Goal: Use online tool/utility: Utilize a website feature to perform a specific function

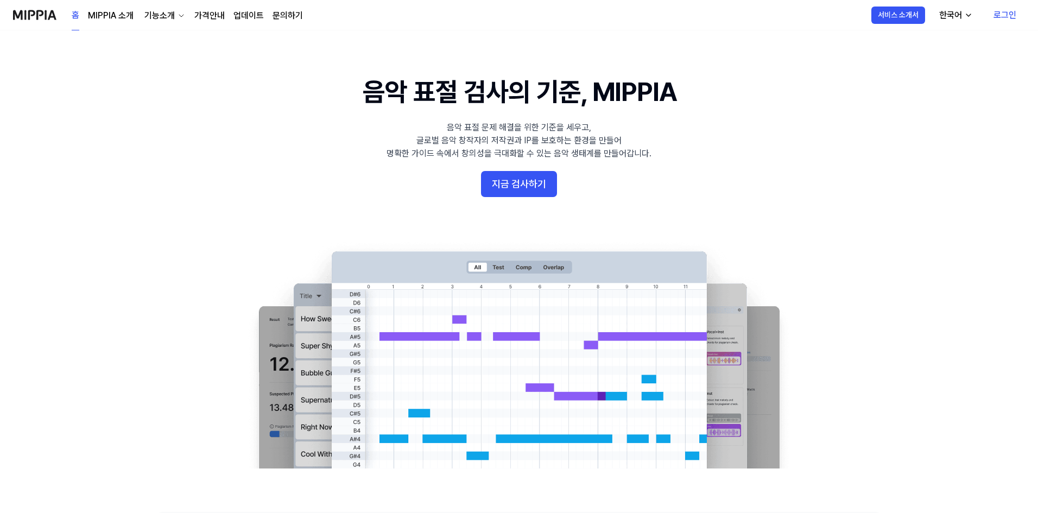
click at [504, 182] on button "지금 검사하기" at bounding box center [519, 184] width 76 height 26
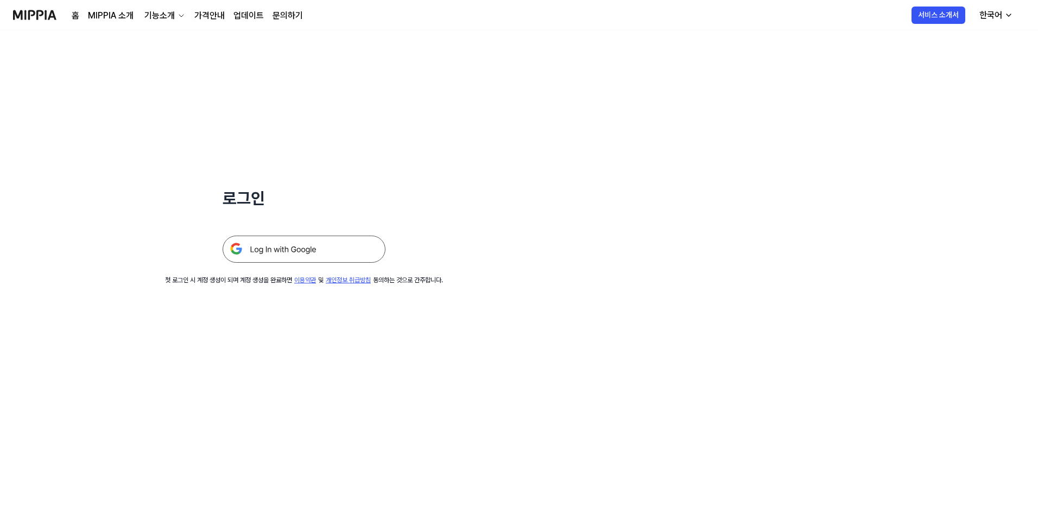
click at [350, 249] on img at bounding box center [304, 249] width 163 height 27
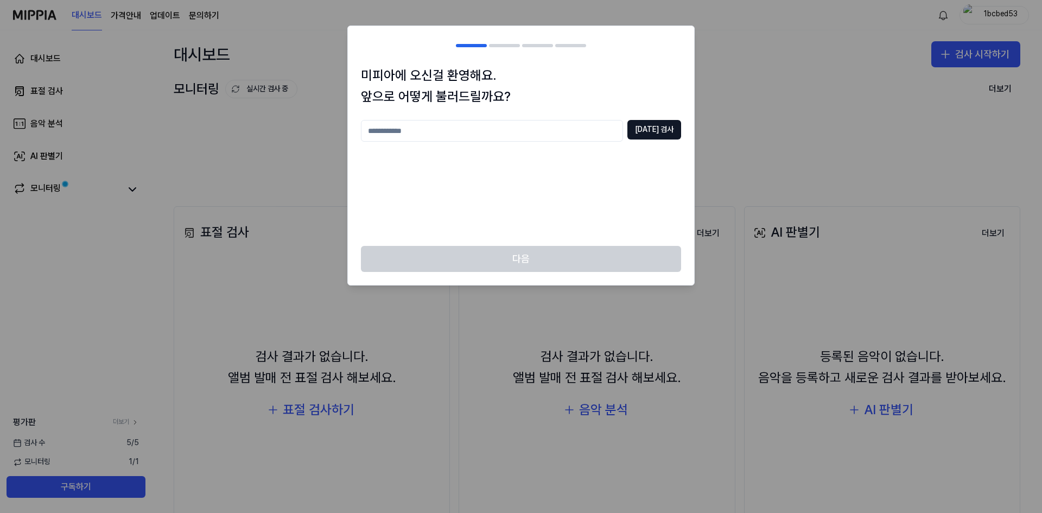
click at [422, 136] on input "text" at bounding box center [492, 131] width 262 height 22
type input "*"
type input "***"
click at [650, 134] on button "중복 검사" at bounding box center [655, 130] width 54 height 20
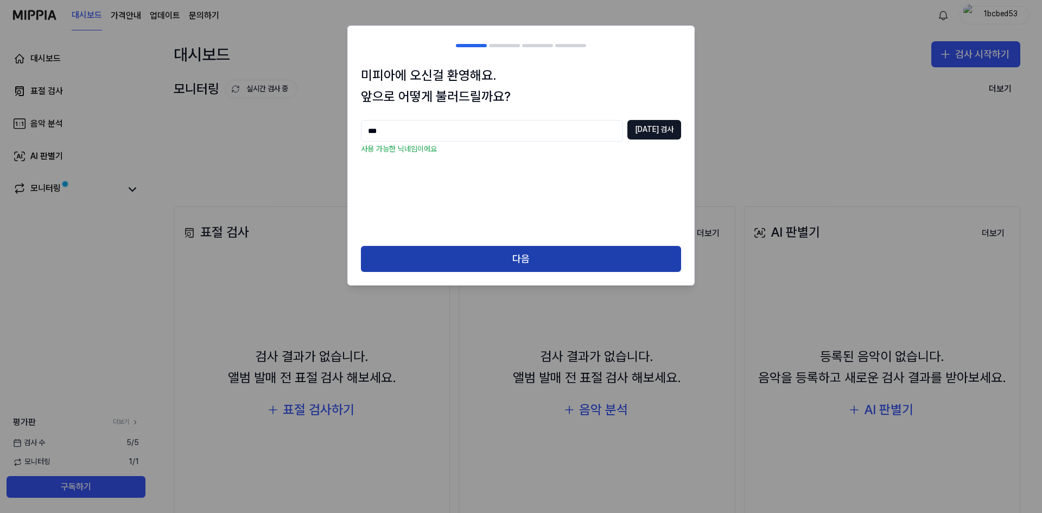
click at [604, 258] on button "다음" at bounding box center [521, 259] width 320 height 26
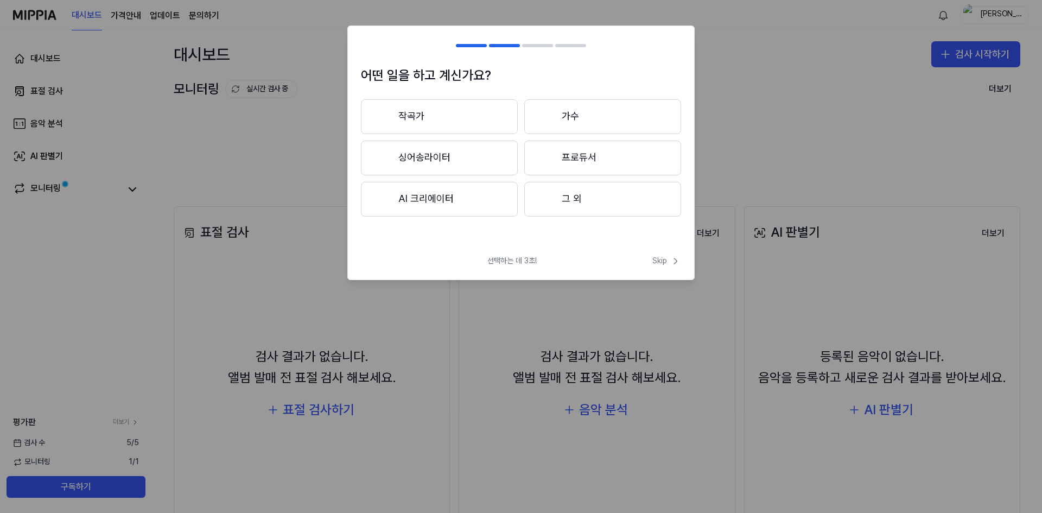
click at [572, 188] on button "그 외" at bounding box center [602, 199] width 157 height 35
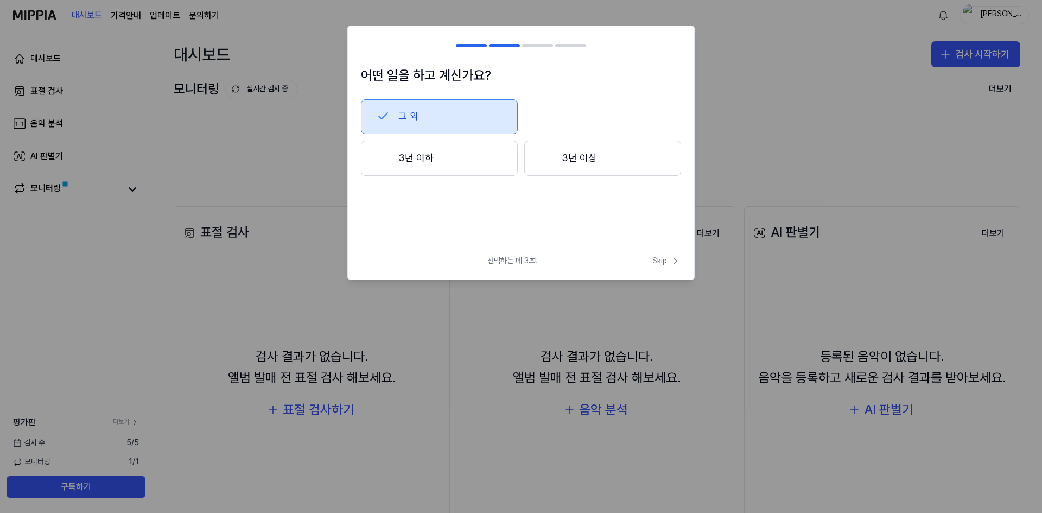
click at [506, 163] on button "3년 이하" at bounding box center [439, 159] width 157 height 36
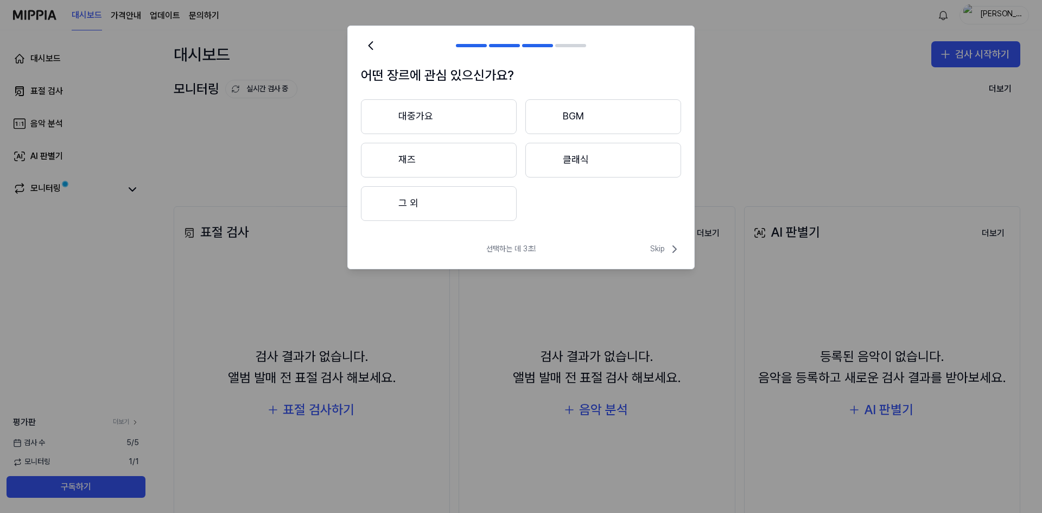
click at [552, 113] on div at bounding box center [547, 116] width 13 height 13
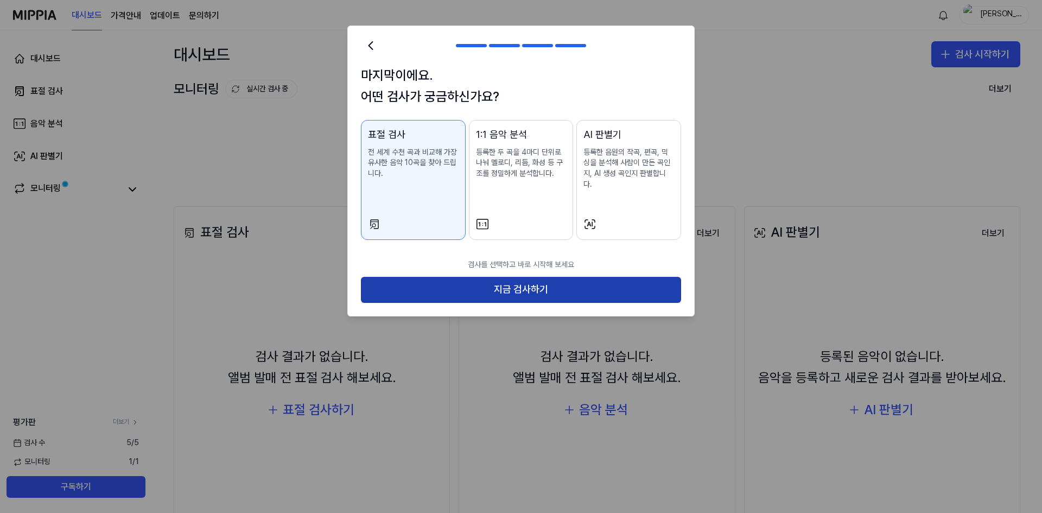
click at [496, 277] on button "지금 검사하기" at bounding box center [521, 290] width 320 height 26
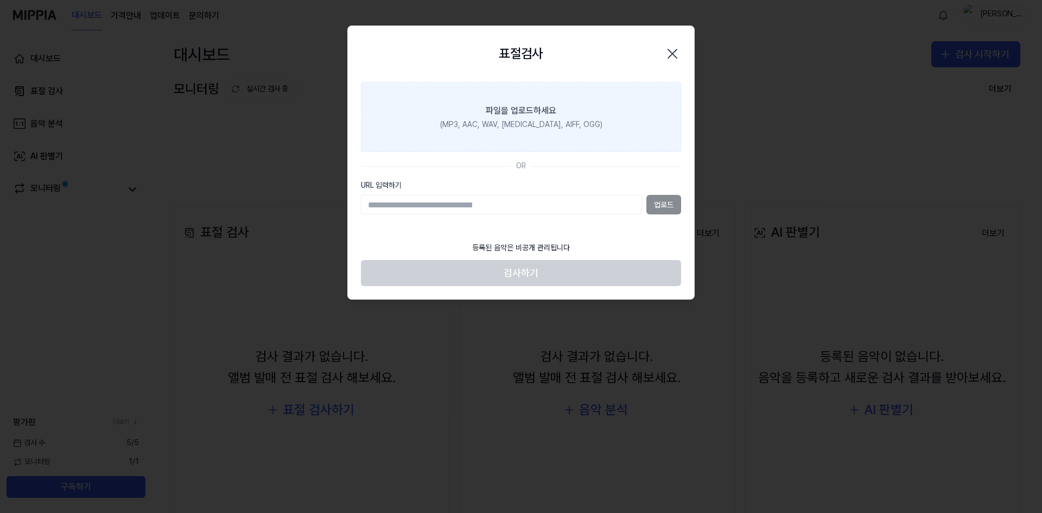
click at [599, 125] on label "파일을 업로드하세요 (MP3, AAC, WAV, FLAC, AIFF, OGG)" at bounding box center [521, 117] width 320 height 71
click at [0, 0] on input "파일을 업로드하세요 (MP3, AAC, WAV, FLAC, AIFF, OGG)" at bounding box center [0, 0] width 0 height 0
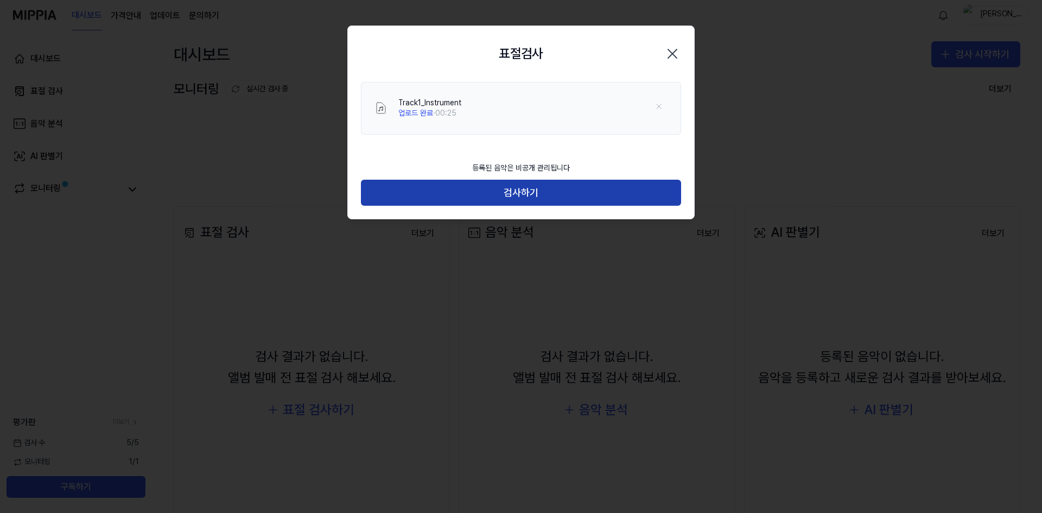
click at [447, 195] on button "검사하기" at bounding box center [521, 193] width 320 height 26
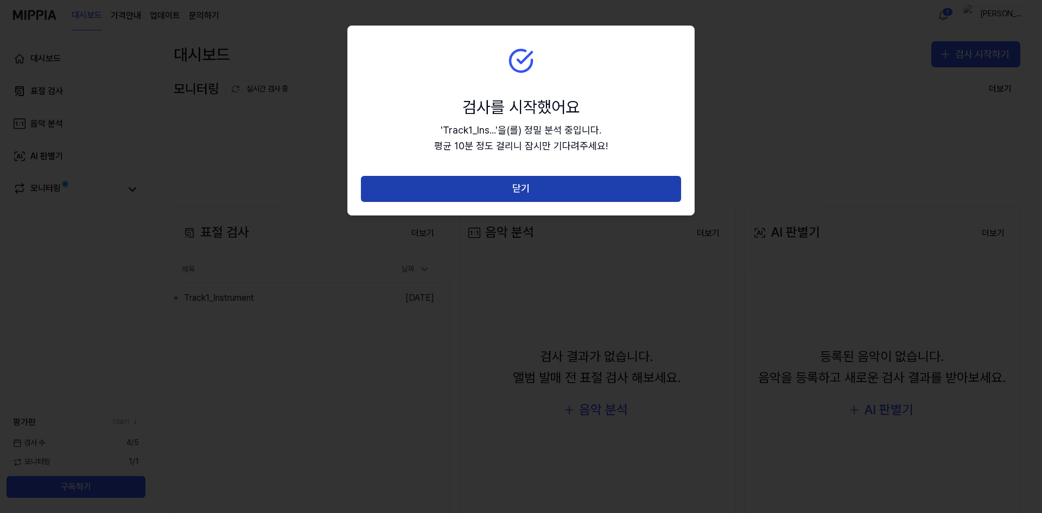
click at [587, 194] on button "닫기" at bounding box center [521, 189] width 320 height 26
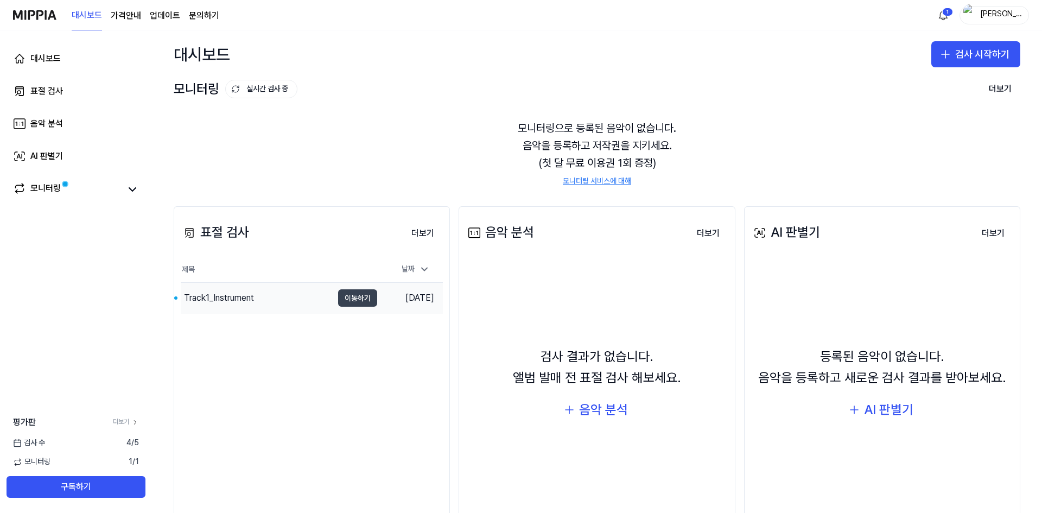
click at [348, 301] on button "이동하기" at bounding box center [357, 297] width 39 height 17
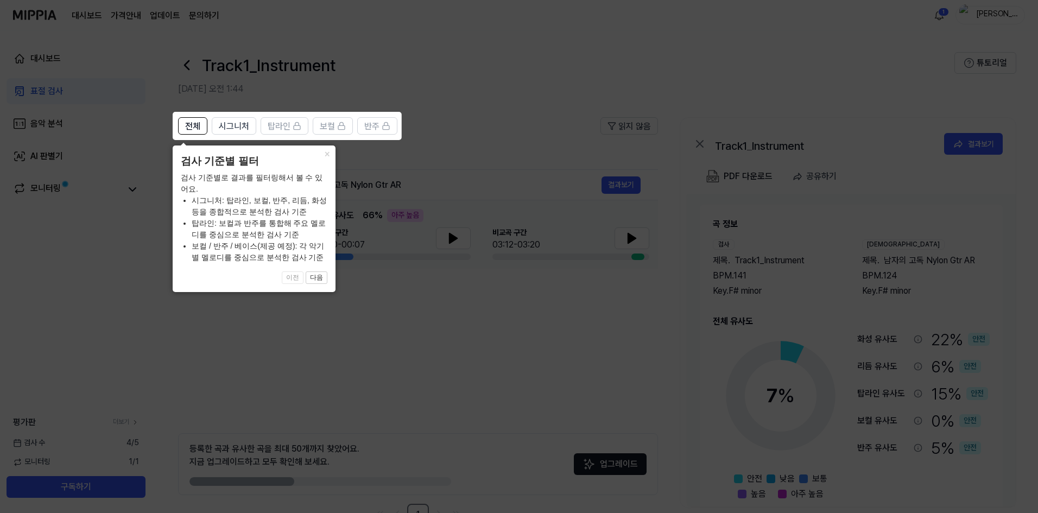
click at [373, 301] on icon at bounding box center [521, 256] width 1042 height 513
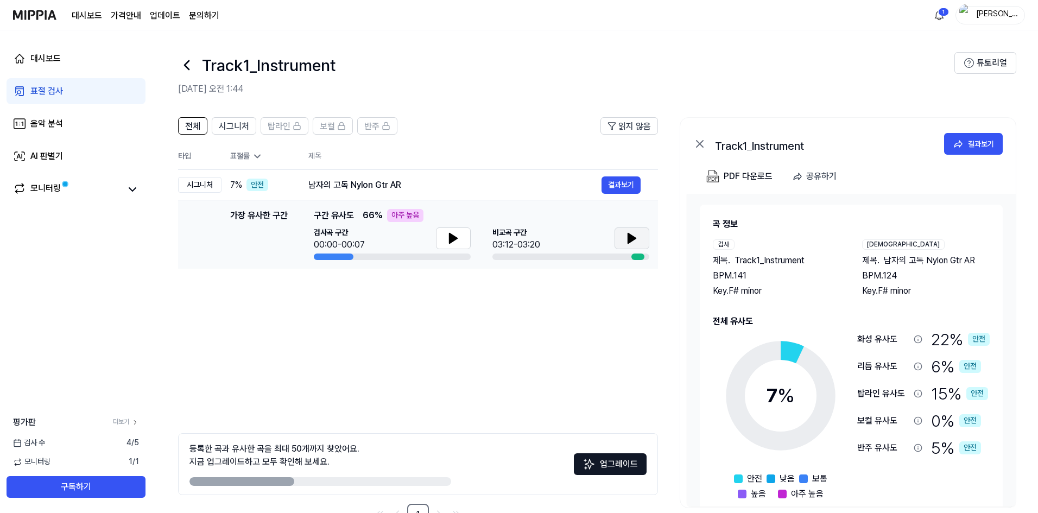
click at [624, 241] on button at bounding box center [631, 238] width 35 height 22
click at [449, 235] on icon at bounding box center [453, 238] width 8 height 10
click at [450, 235] on icon at bounding box center [451, 238] width 2 height 9
click at [617, 236] on button at bounding box center [631, 238] width 35 height 22
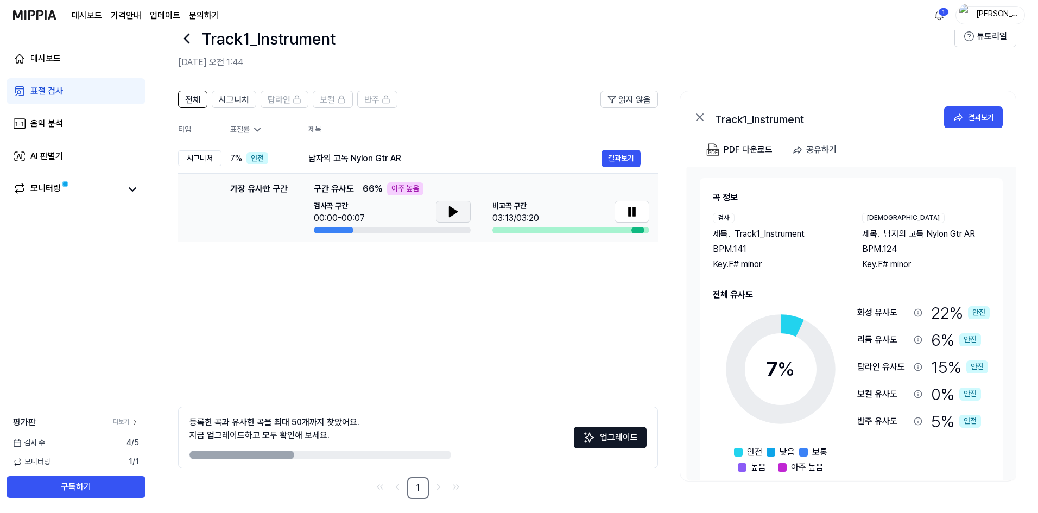
scroll to position [34, 0]
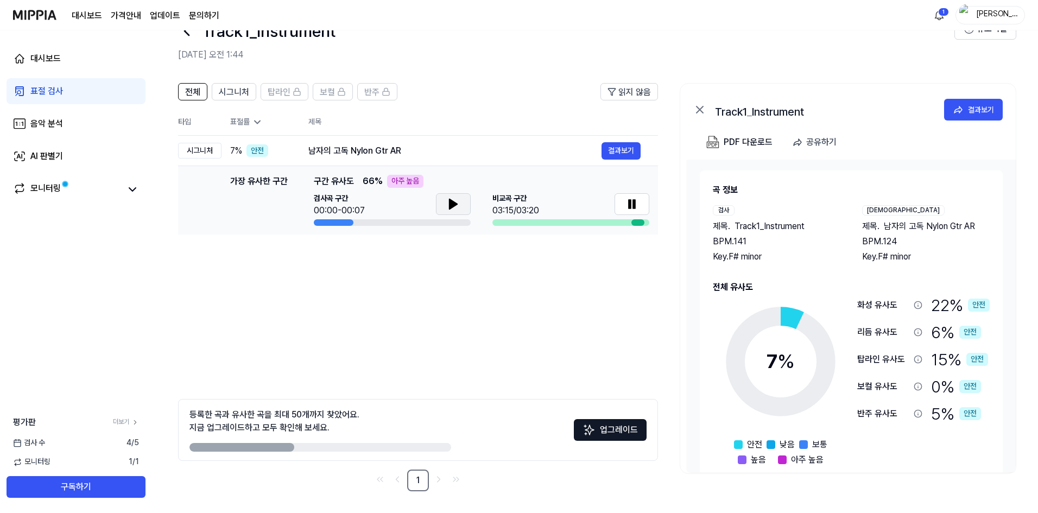
click at [652, 218] on td "가장 유사한 구간 가장 유사한 구간 구간 유사도 66 % 아주 높음 검사곡 구간 00:00-00:07 비교곡 구간 03:15/03:20 결과보기" at bounding box center [418, 200] width 480 height 68
click at [643, 208] on button at bounding box center [631, 204] width 35 height 22
click at [320, 427] on div "등록한 곡과 유사한 곡을 최대 50개까지 찾았어요. 지금 업그레이드하고 모두 확인해 보세요." at bounding box center [274, 421] width 170 height 26
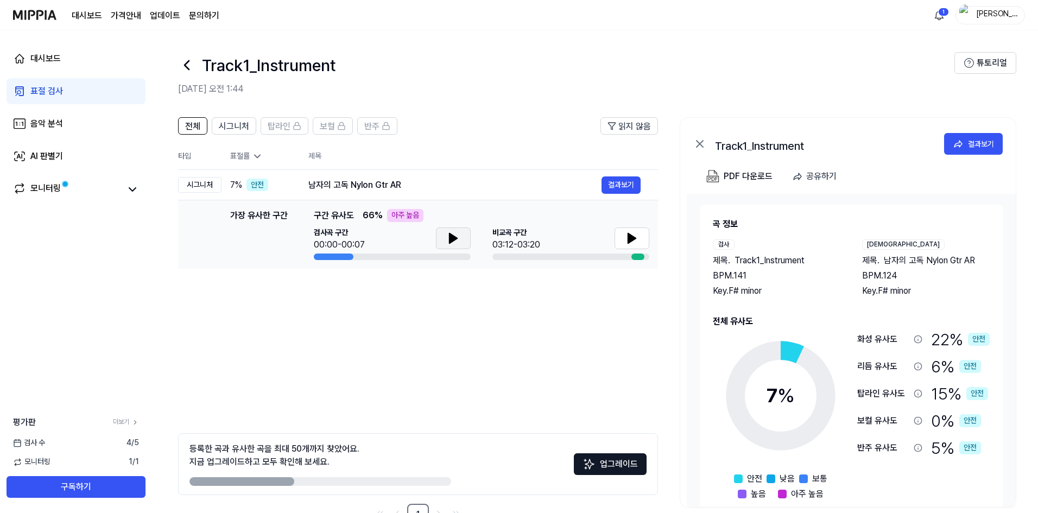
click at [258, 150] on th "표절률" at bounding box center [255, 156] width 69 height 27
click at [258, 151] on icon at bounding box center [257, 156] width 11 height 11
click at [801, 334] on icon at bounding box center [781, 396] width 136 height 136
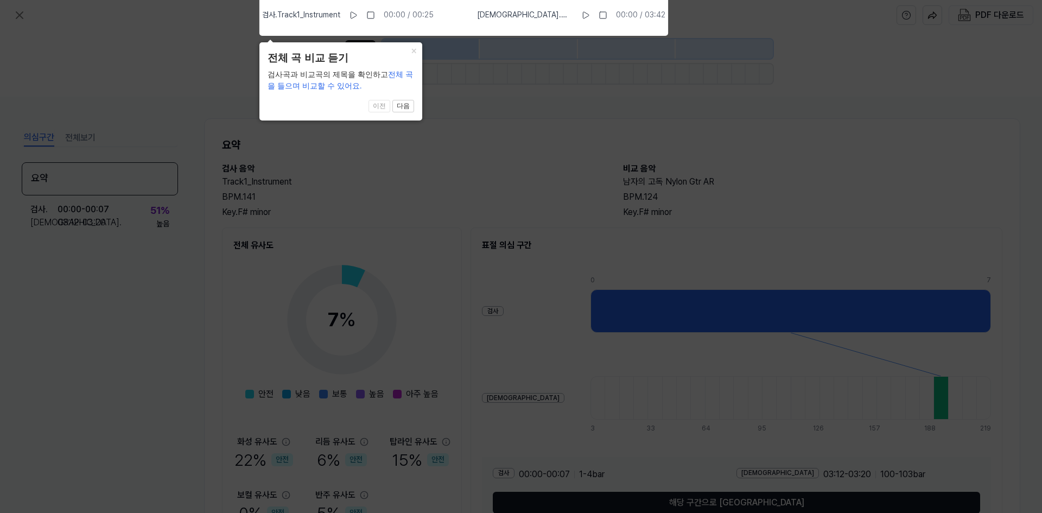
click at [445, 102] on icon at bounding box center [521, 254] width 1042 height 518
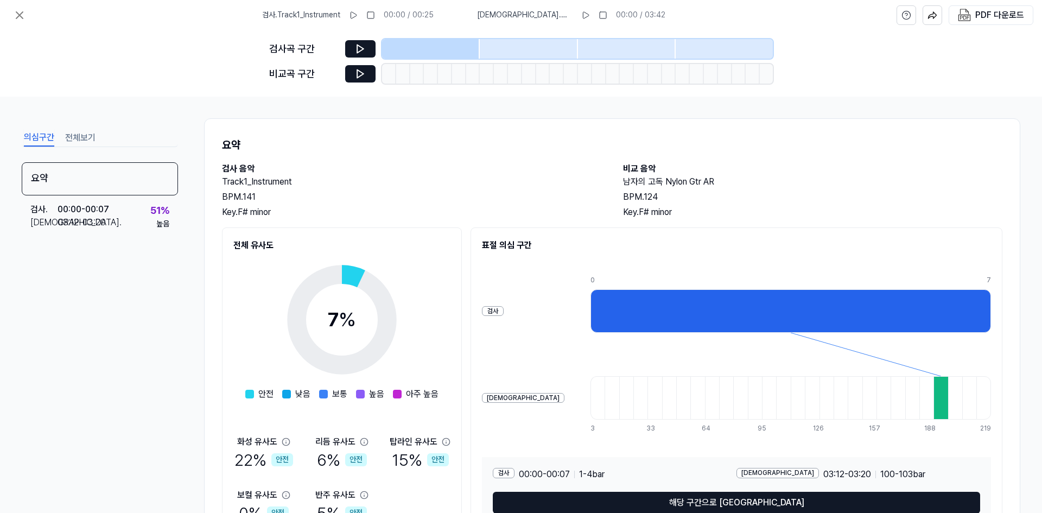
click at [384, 17] on div "검사 . Track1_Instrument 00:00 / 00:25" at bounding box center [348, 15] width 172 height 17
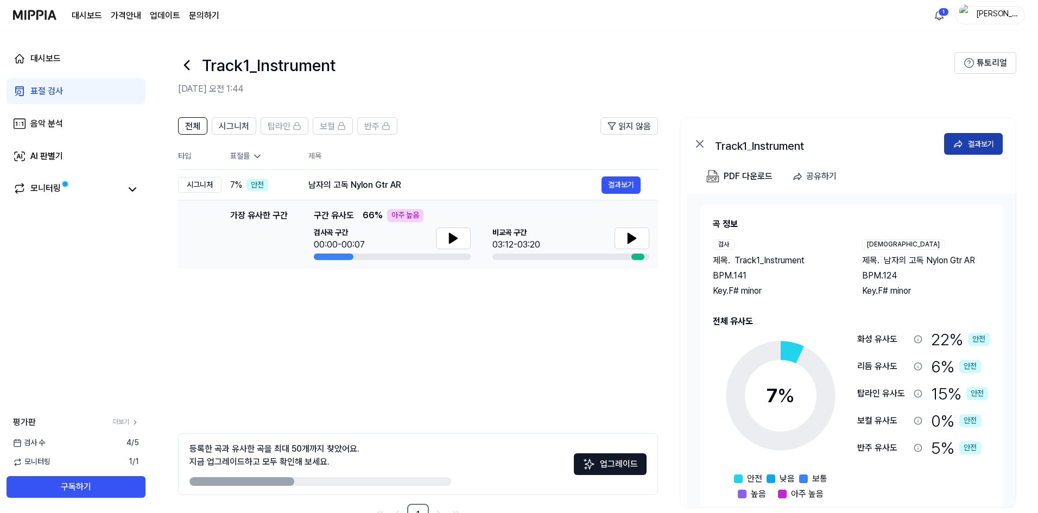
click at [960, 149] on button "결과보기" at bounding box center [973, 144] width 59 height 22
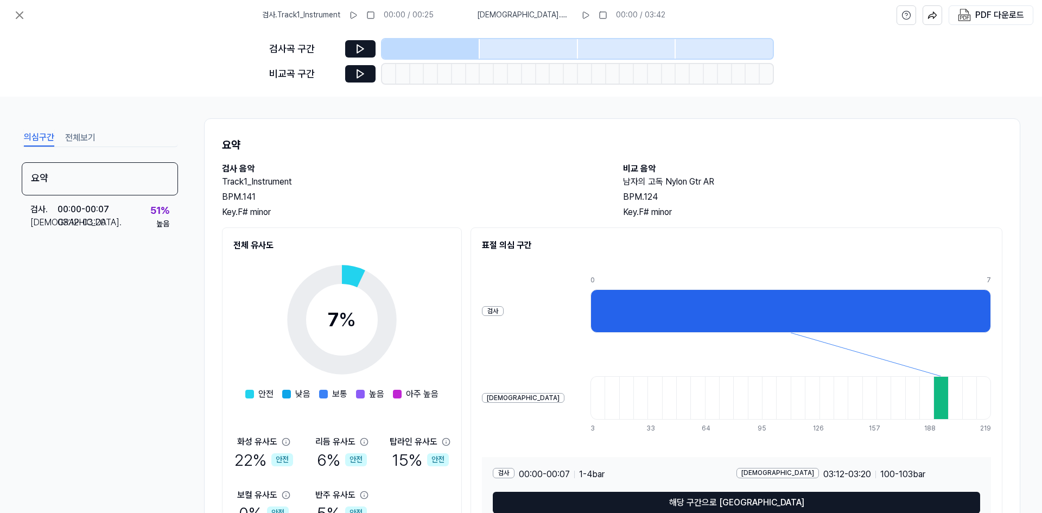
click at [934, 395] on div at bounding box center [941, 397] width 14 height 43
click at [362, 50] on icon at bounding box center [360, 49] width 7 height 8
click at [362, 64] on div "비교곡 구간" at bounding box center [521, 74] width 504 height 20
click at [362, 72] on icon at bounding box center [360, 73] width 11 height 11
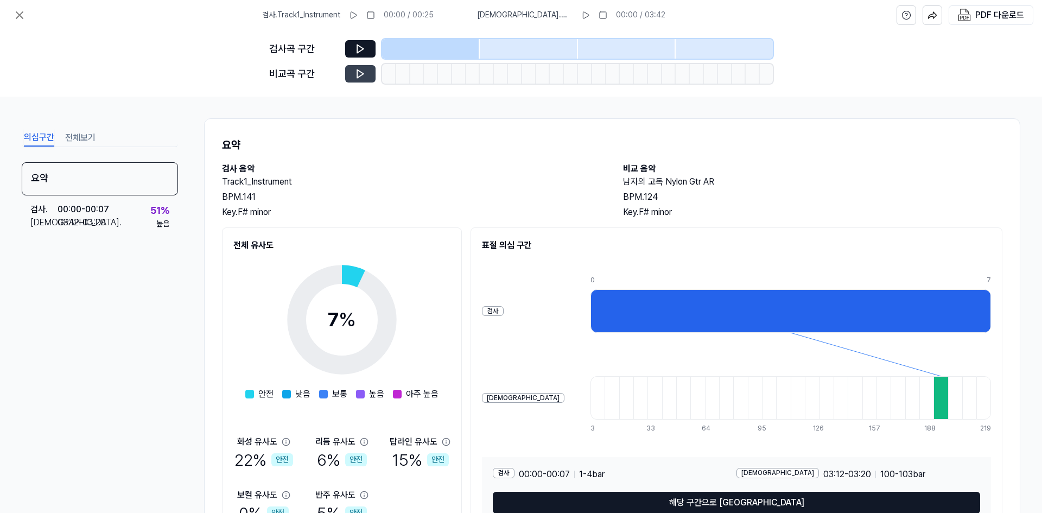
click at [362, 72] on icon at bounding box center [360, 73] width 11 height 11
click at [142, 207] on div "검사 . 00:00 - 00:07 비교 . 03:12 - 03:20 51 % 높음" at bounding box center [100, 216] width 156 height 42
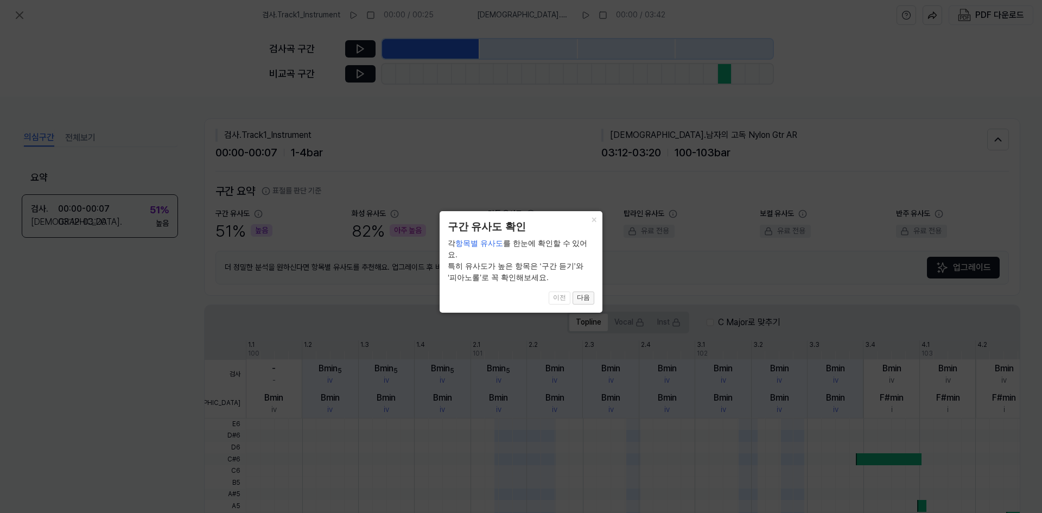
click at [584, 292] on button "다음" at bounding box center [584, 298] width 22 height 13
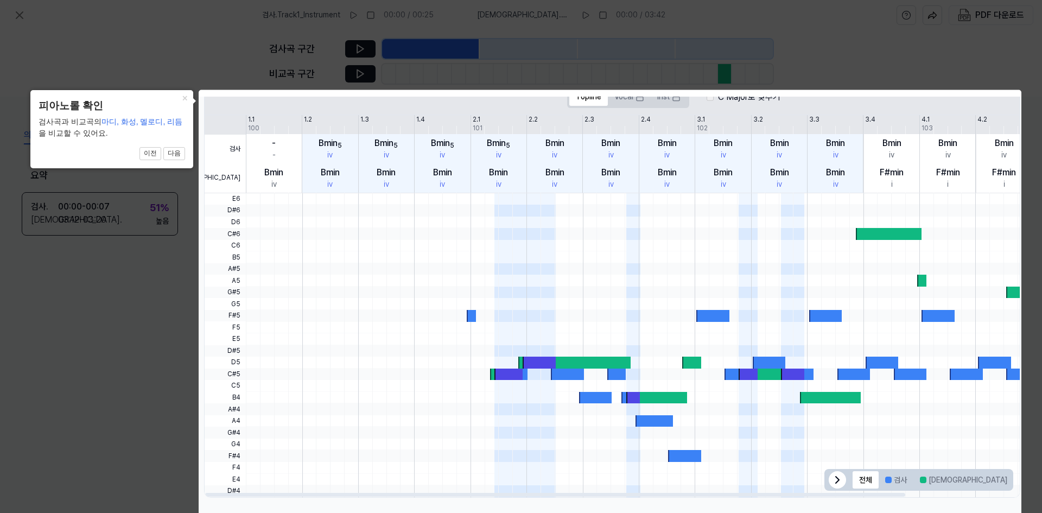
scroll to position [232, 0]
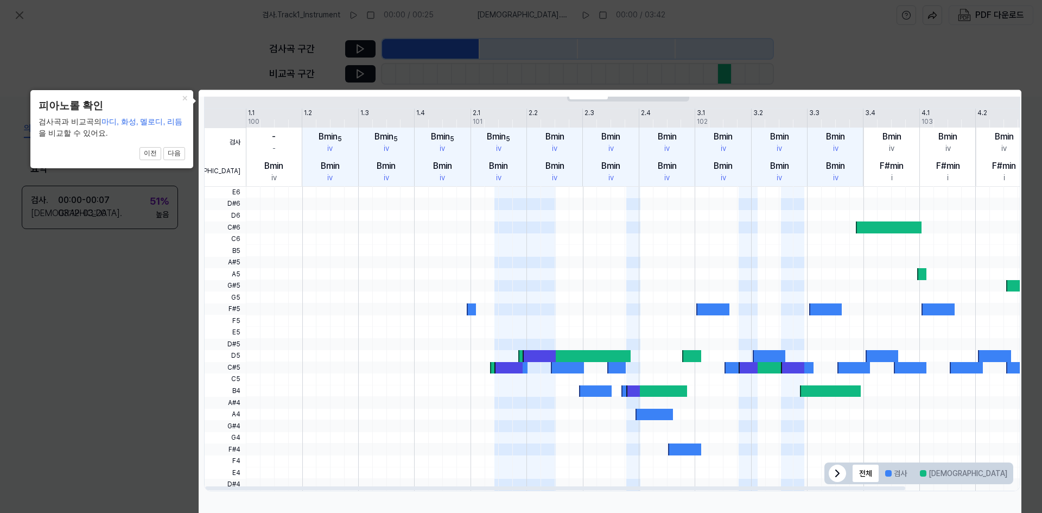
click button "×" at bounding box center [184, 97] width 17 height 15
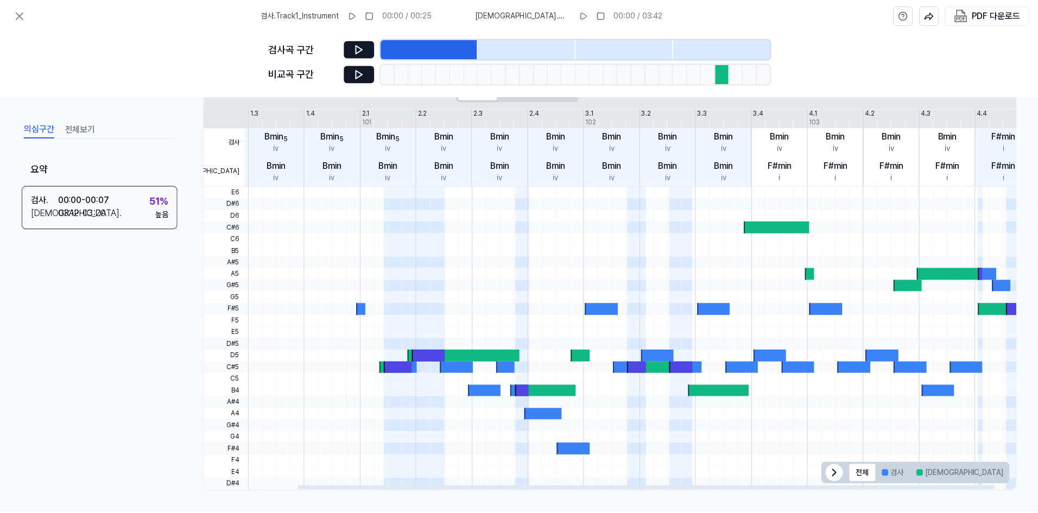
scroll to position [0, 111]
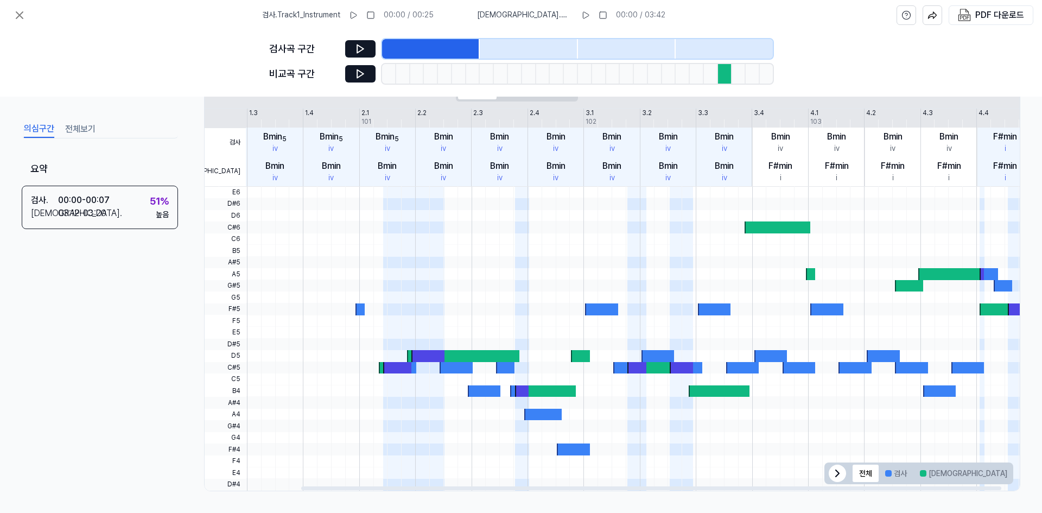
drag, startPoint x: 525, startPoint y: 324, endPoint x: 414, endPoint y: 358, distance: 116.4
click at [414, 358] on div at bounding box center [583, 339] width 897 height 304
click at [21, 10] on icon at bounding box center [19, 15] width 13 height 13
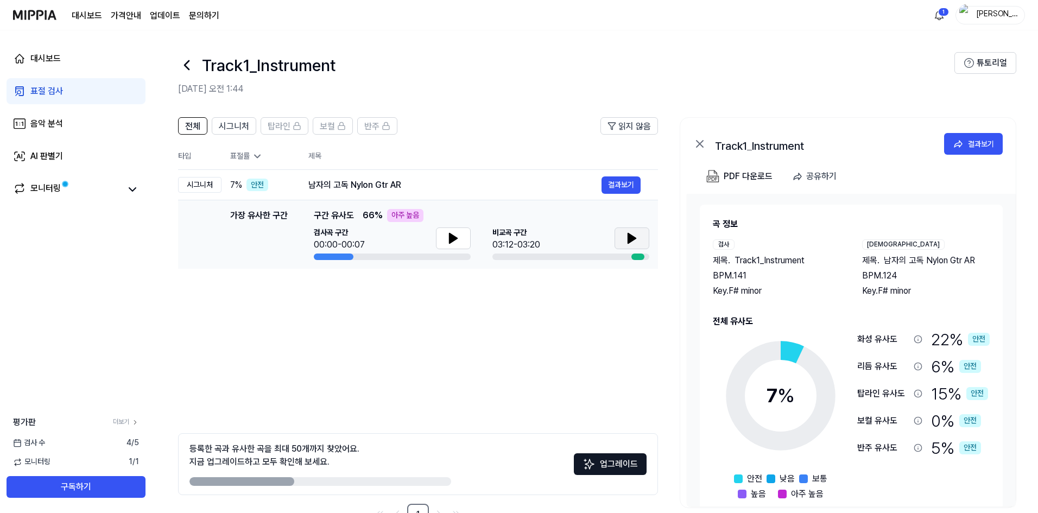
click at [618, 245] on button at bounding box center [631, 238] width 35 height 22
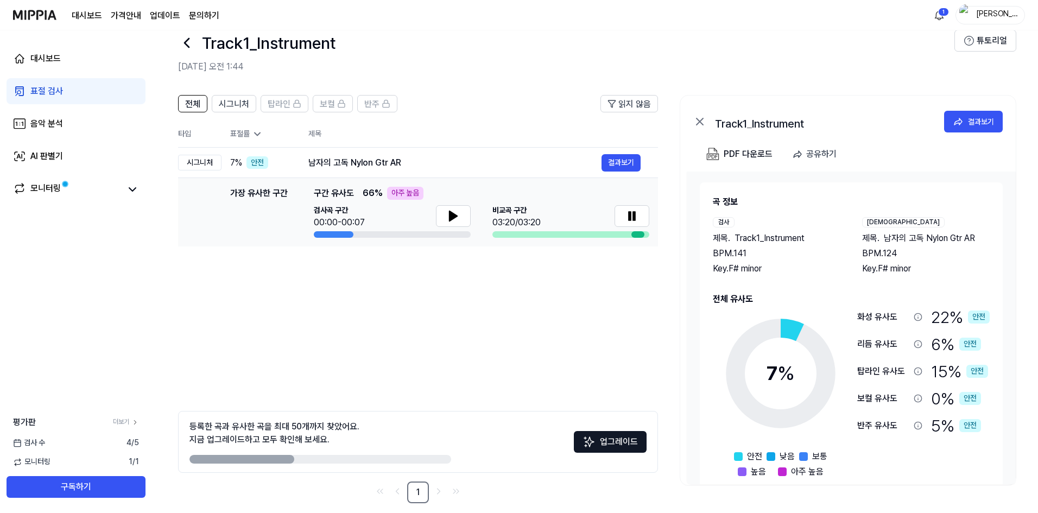
scroll to position [34, 0]
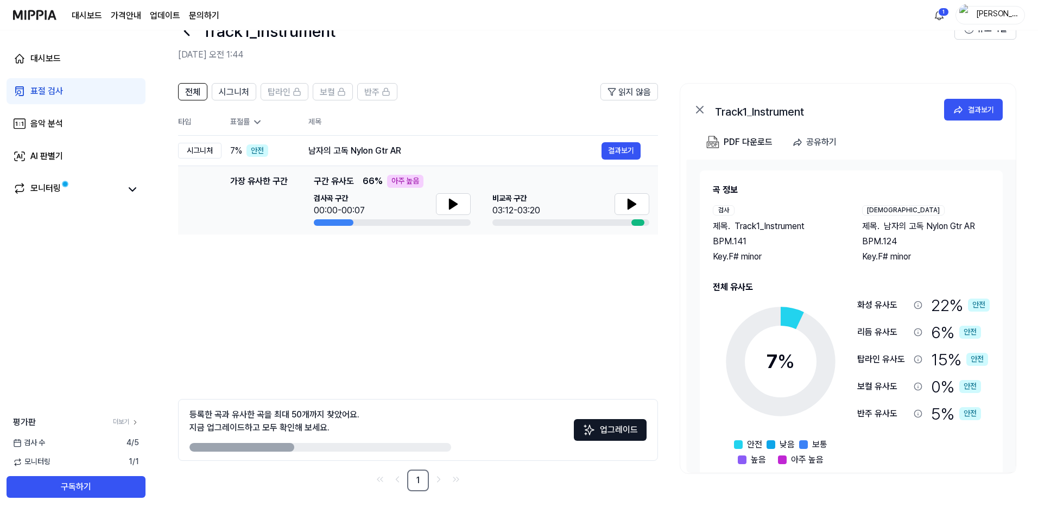
click at [296, 451] on div at bounding box center [320, 447] width 262 height 9
click at [785, 407] on circle at bounding box center [781, 361] width 91 height 91
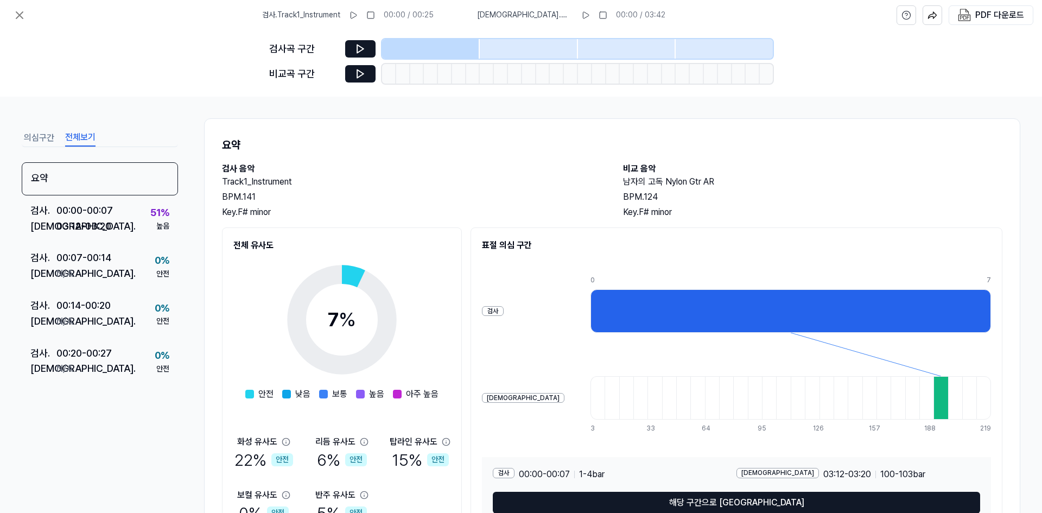
click at [78, 131] on button "전체보기" at bounding box center [80, 137] width 30 height 17
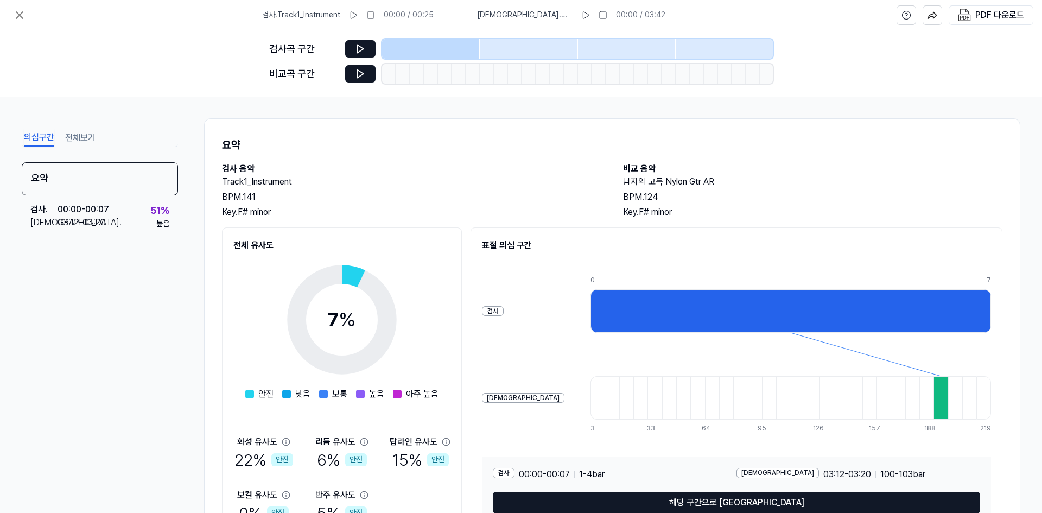
click at [35, 136] on button "의심구간" at bounding box center [39, 137] width 30 height 17
click at [56, 138] on div "의심구간 전체보기" at bounding box center [100, 137] width 156 height 20
click at [64, 140] on div "의심구간 전체보기" at bounding box center [100, 137] width 156 height 20
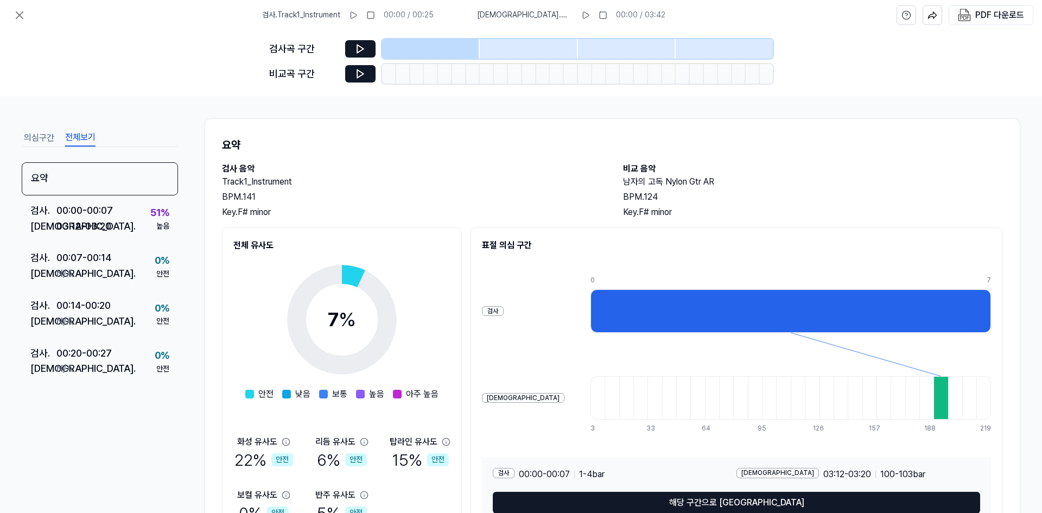
click at [69, 142] on button "전체보기" at bounding box center [80, 137] width 30 height 17
click at [39, 141] on button "의심구간" at bounding box center [39, 137] width 30 height 17
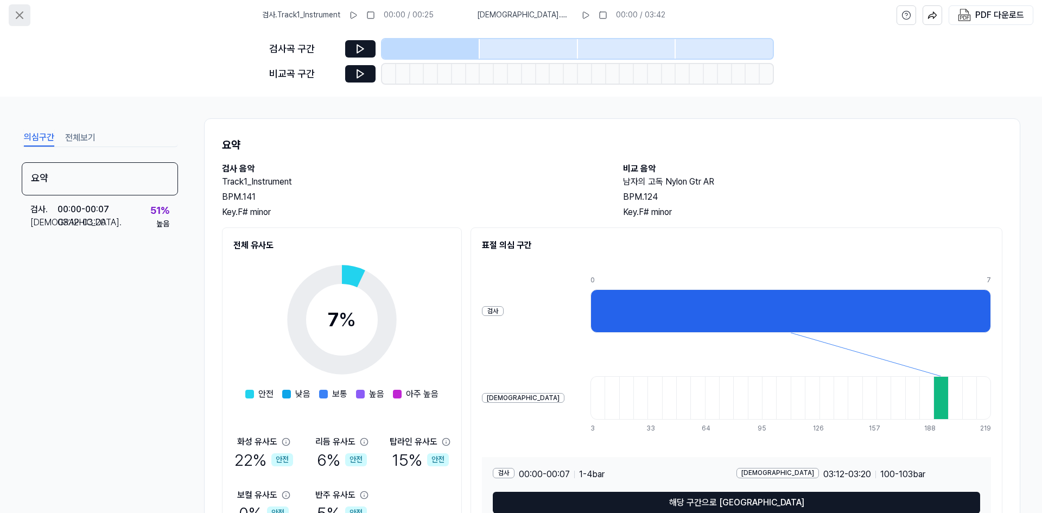
click at [15, 11] on icon at bounding box center [19, 15] width 13 height 13
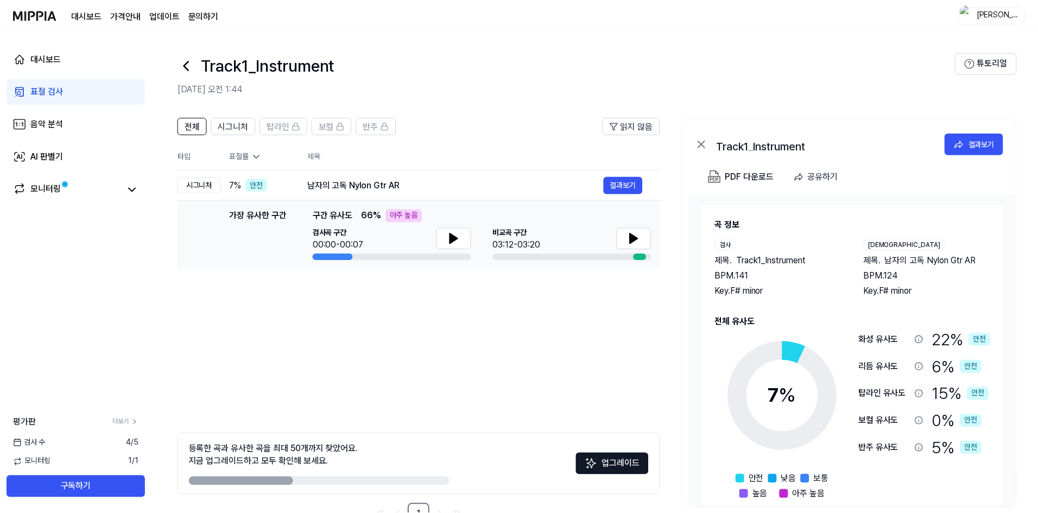
scroll to position [34, 0]
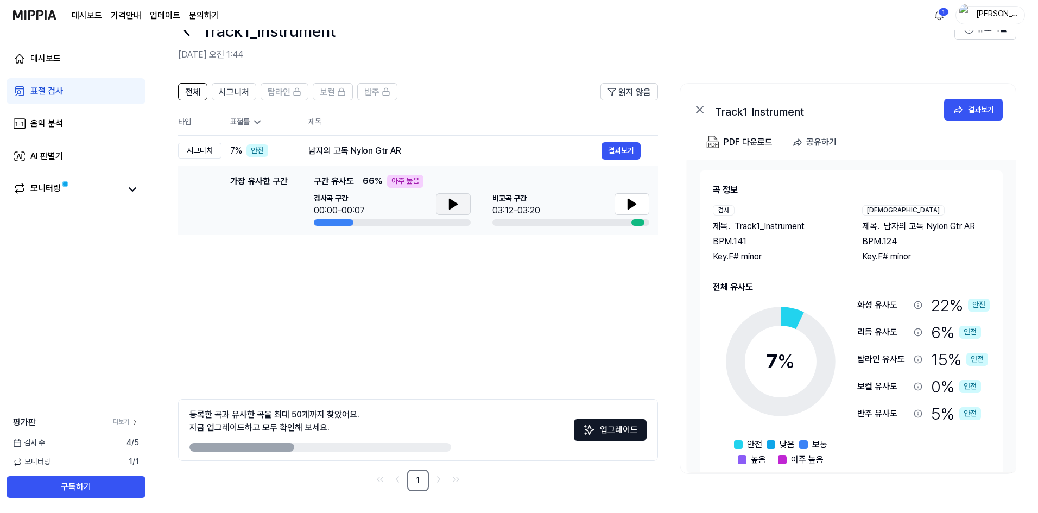
click at [451, 209] on button at bounding box center [453, 204] width 35 height 22
click at [627, 215] on div at bounding box center [631, 205] width 35 height 24
click at [630, 208] on icon at bounding box center [632, 204] width 8 height 10
click at [630, 208] on icon at bounding box center [630, 204] width 2 height 9
click at [50, 20] on img at bounding box center [34, 15] width 43 height 30
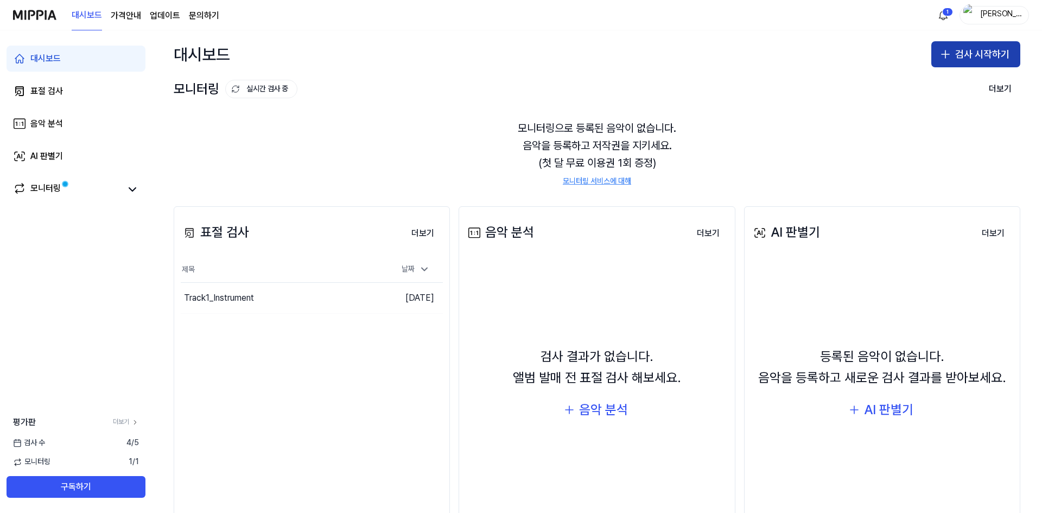
click at [945, 53] on icon "button" at bounding box center [945, 54] width 13 height 13
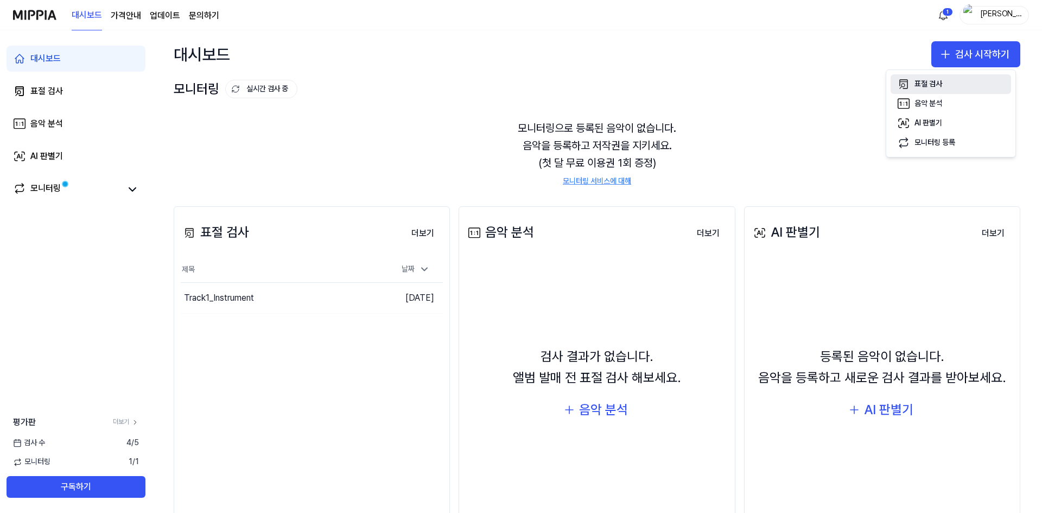
click at [943, 84] on button "표절 검사" at bounding box center [951, 84] width 121 height 20
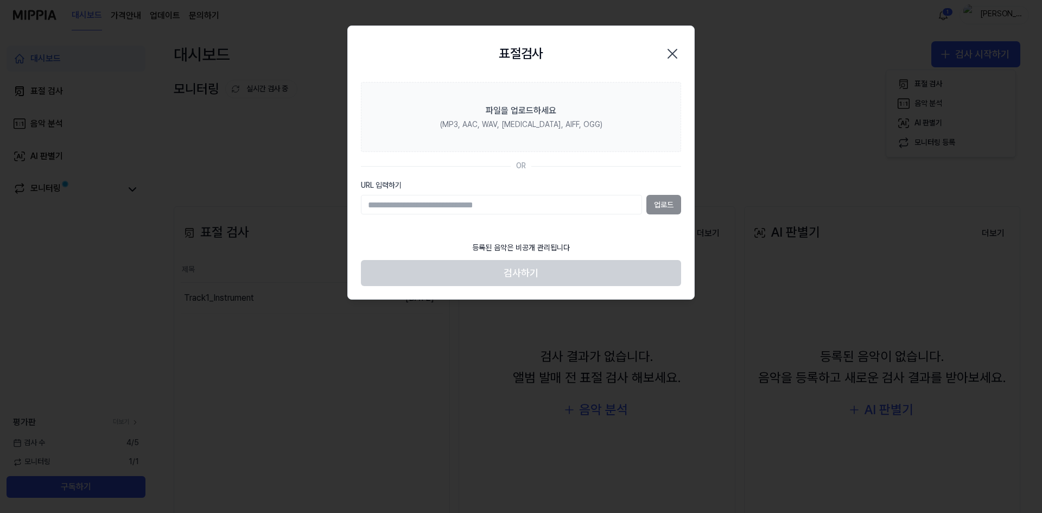
click at [668, 201] on div "업로드" at bounding box center [521, 205] width 320 height 20
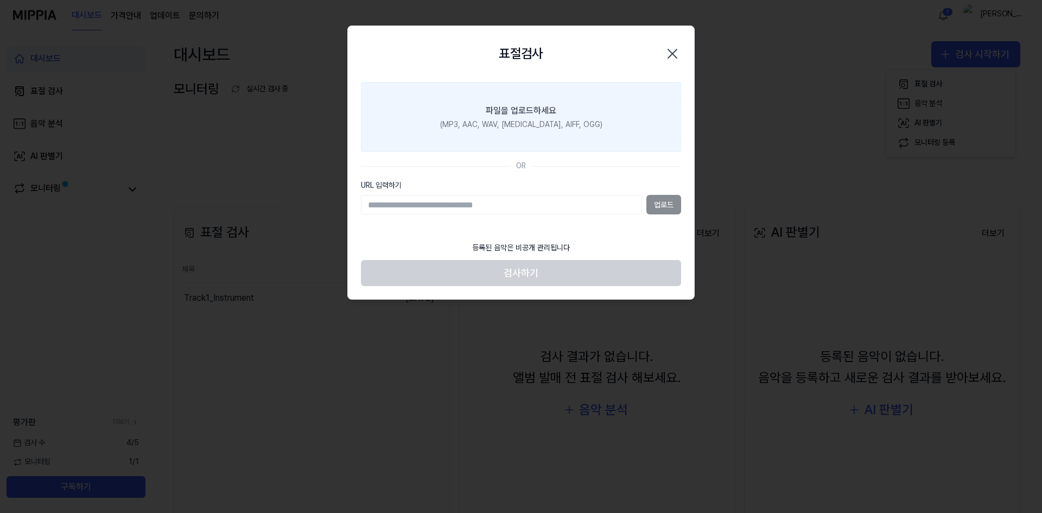
click at [613, 128] on label "파일을 업로드하세요 (MP3, AAC, WAV, FLAC, AIFF, OGG)" at bounding box center [521, 117] width 320 height 71
click at [0, 0] on input "파일을 업로드하세요 (MP3, AAC, WAV, FLAC, AIFF, OGG)" at bounding box center [0, 0] width 0 height 0
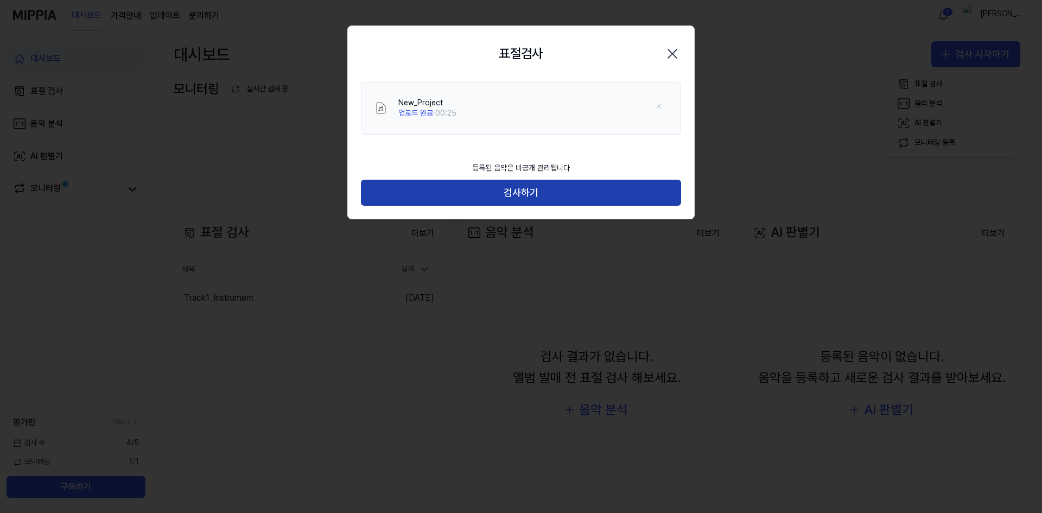
click at [485, 193] on button "검사하기" at bounding box center [521, 193] width 320 height 26
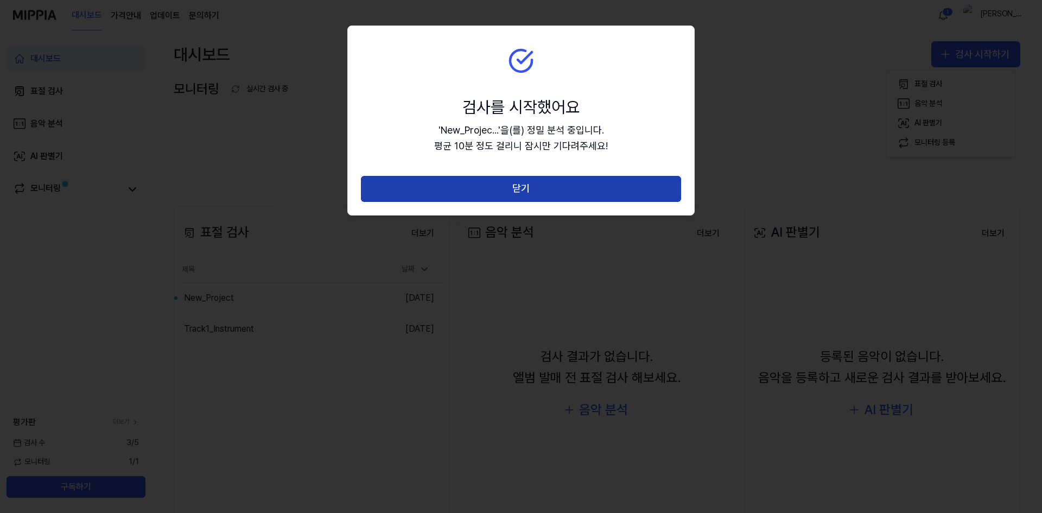
click at [633, 183] on button "닫기" at bounding box center [521, 189] width 320 height 26
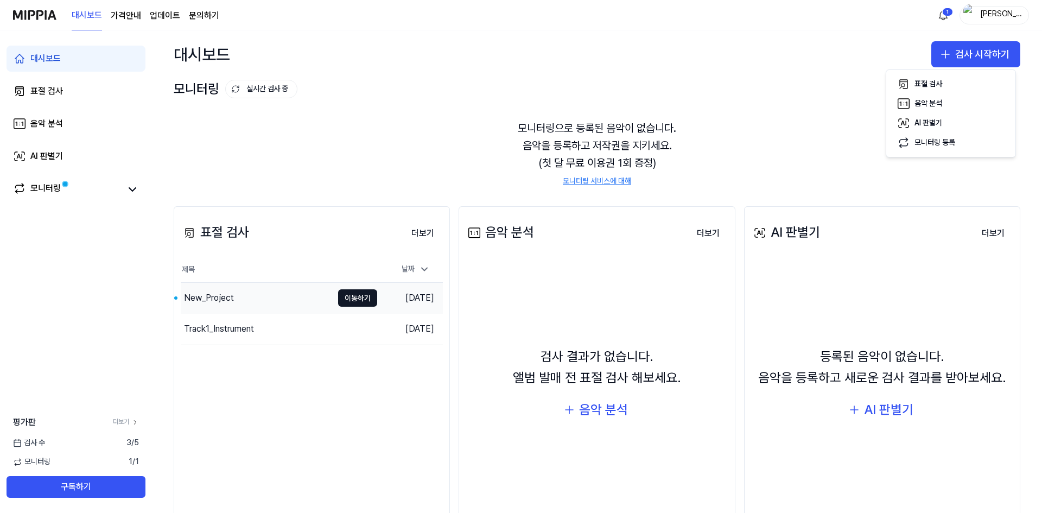
click at [273, 305] on div "New_Project" at bounding box center [257, 298] width 152 height 30
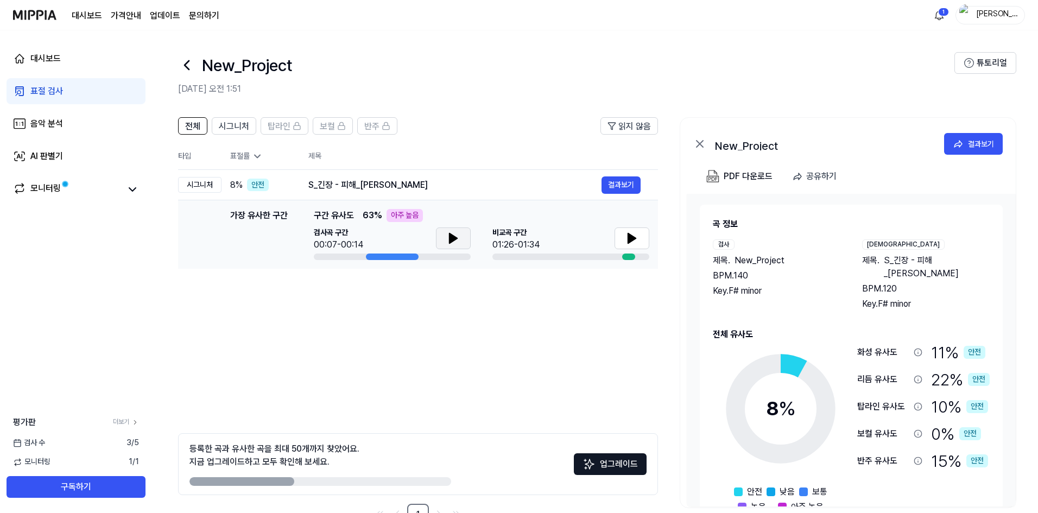
click at [454, 247] on button at bounding box center [453, 238] width 35 height 22
click at [442, 243] on button at bounding box center [453, 238] width 35 height 22
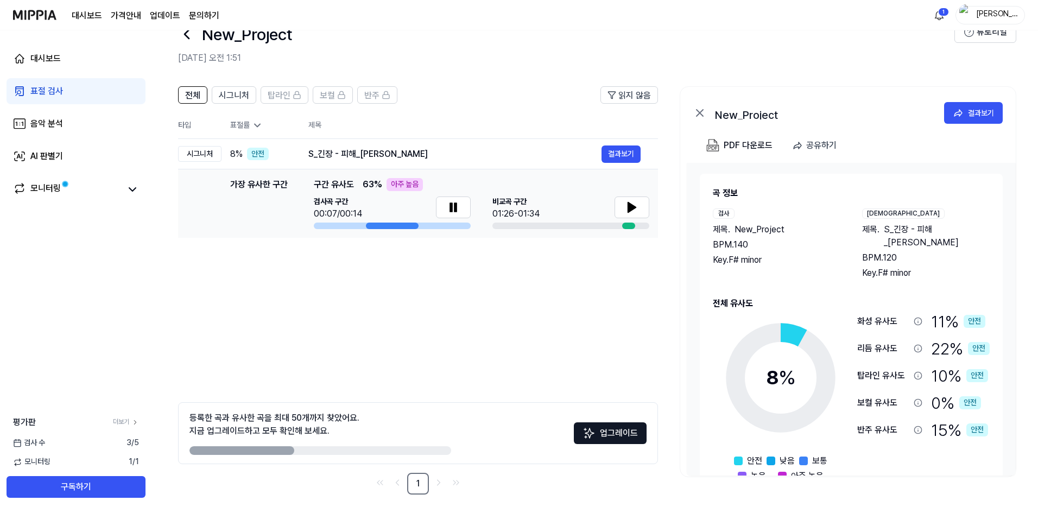
scroll to position [34, 0]
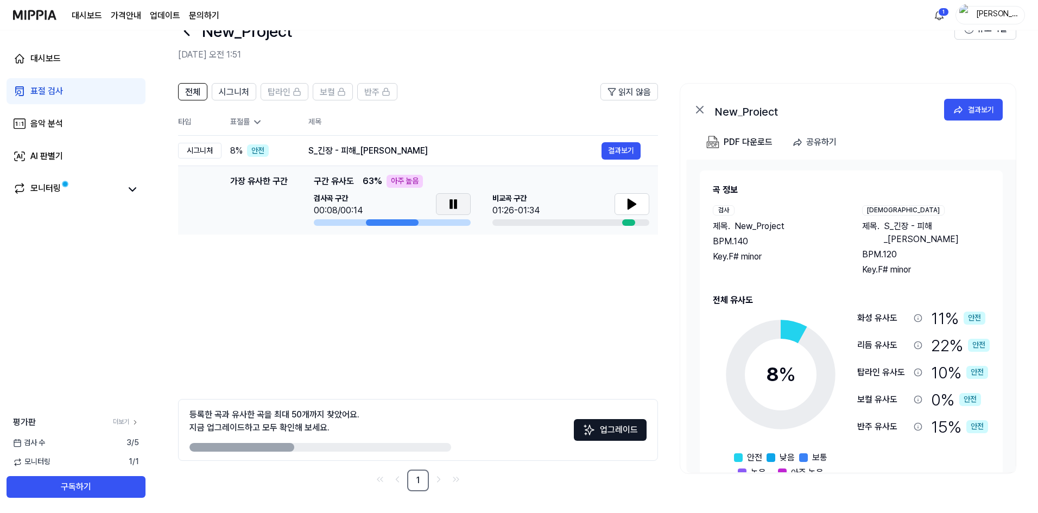
click at [454, 208] on icon at bounding box center [455, 204] width 2 height 9
click at [640, 206] on button at bounding box center [631, 204] width 35 height 22
click at [632, 213] on button at bounding box center [631, 204] width 35 height 22
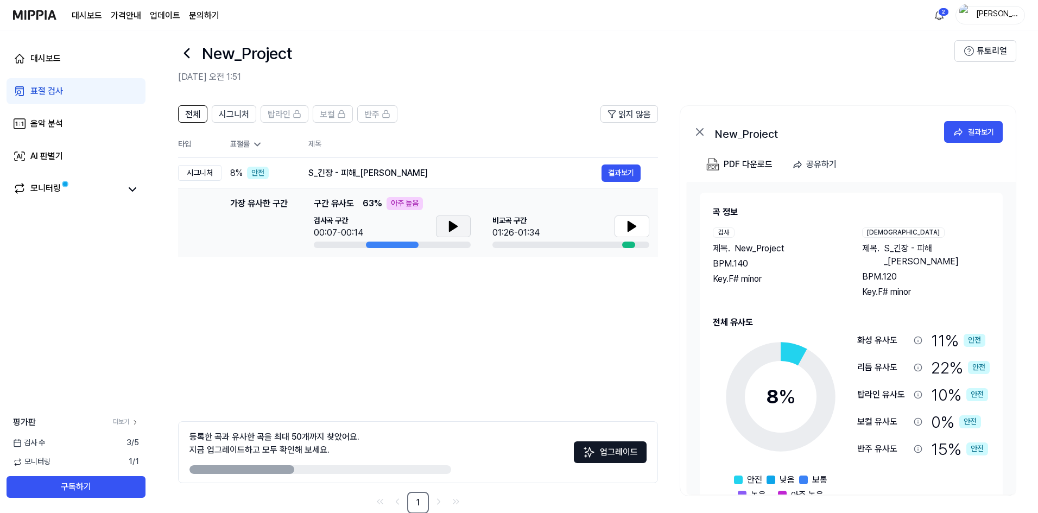
scroll to position [0, 0]
